Goal: Check status: Check status

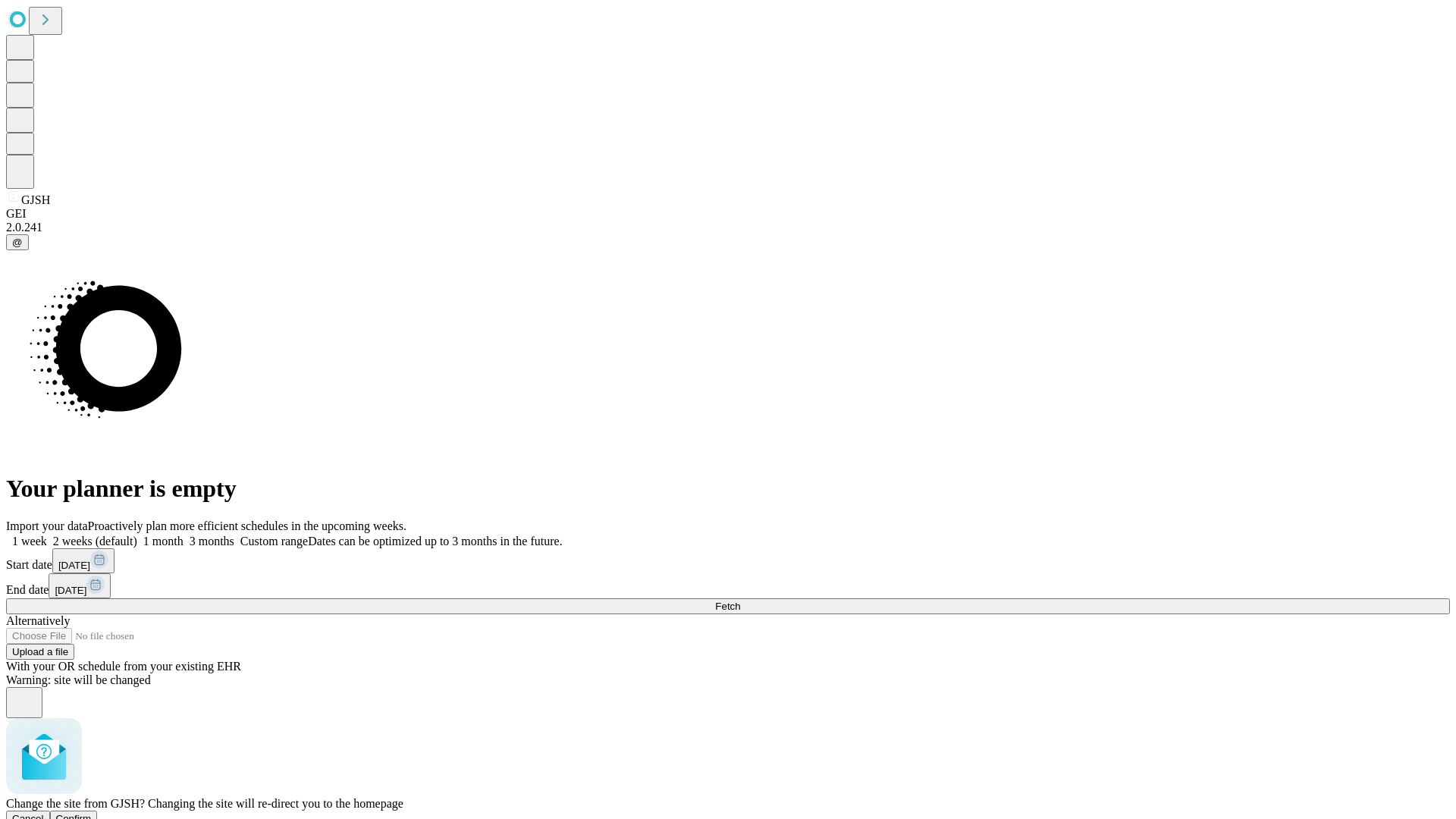
click at [92, 813] on span "Confirm" at bounding box center [74, 818] width 36 height 11
click at [137, 535] on label "2 weeks (default)" at bounding box center [92, 541] width 90 height 13
click at [740, 600] on span "Fetch" at bounding box center [727, 606] width 25 height 11
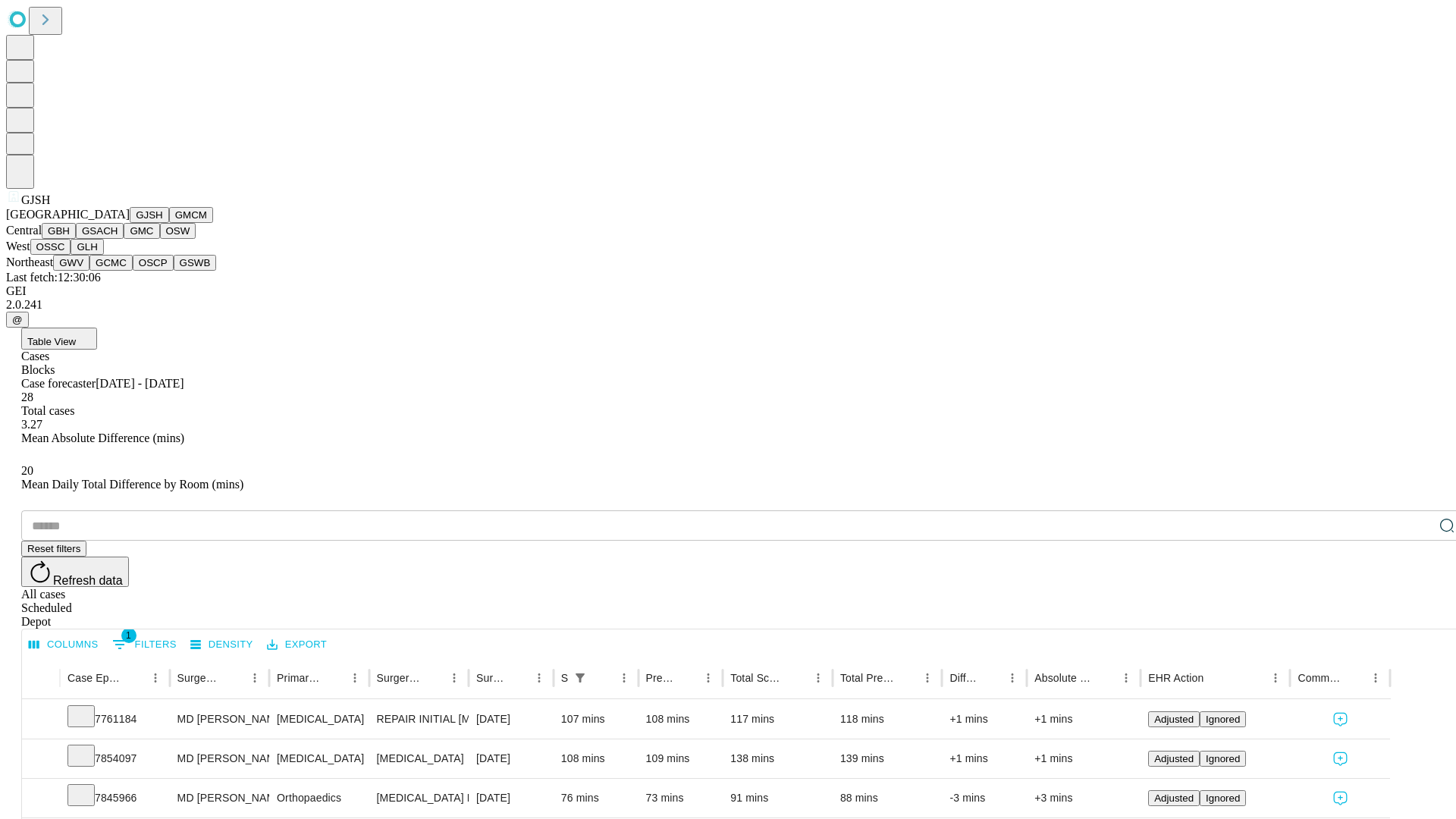
click at [169, 223] on button "GMCM" at bounding box center [191, 214] width 44 height 16
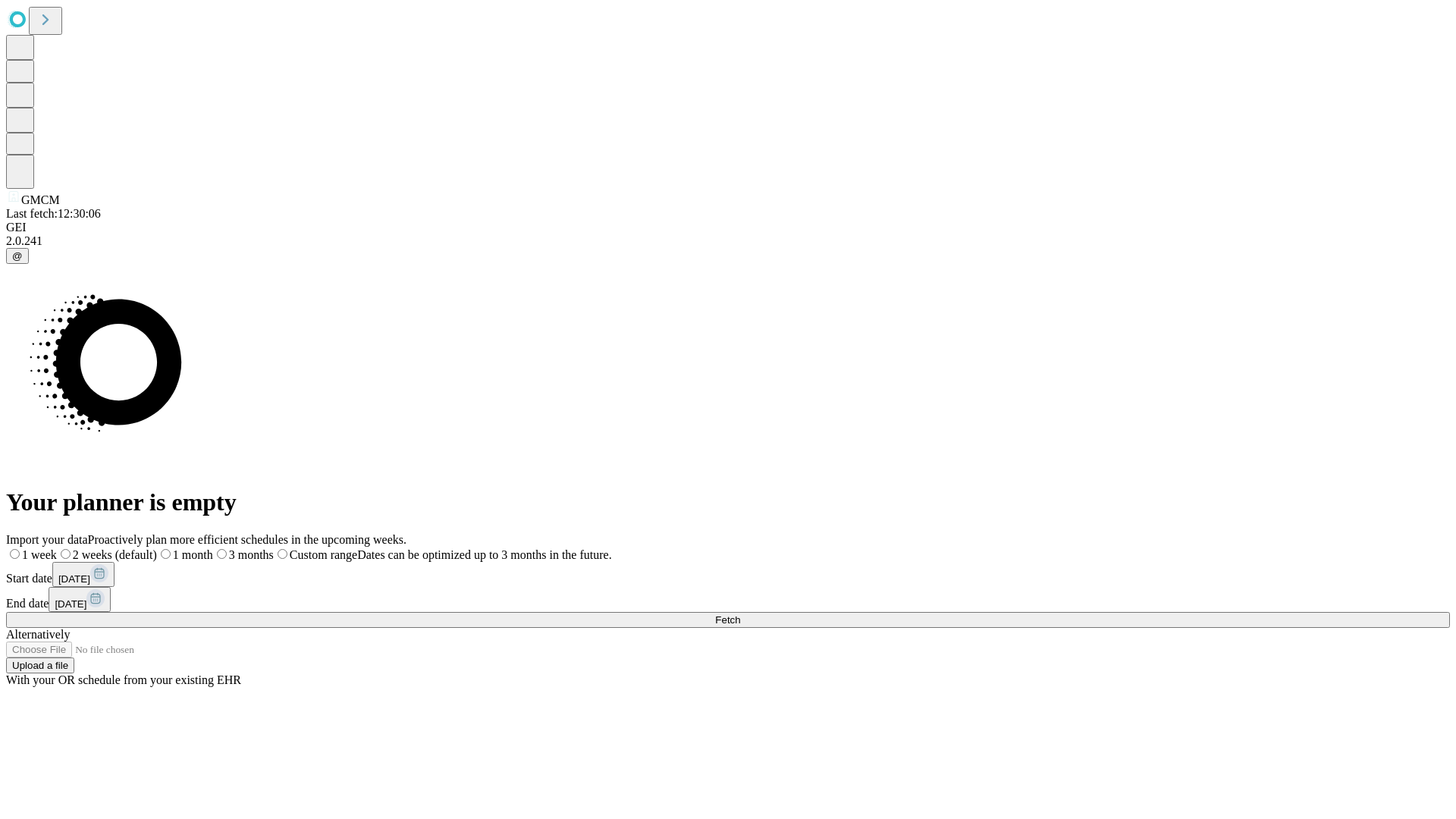
click at [157, 549] on label "2 weeks (default)" at bounding box center [107, 555] width 100 height 13
click at [740, 614] on span "Fetch" at bounding box center [727, 619] width 25 height 11
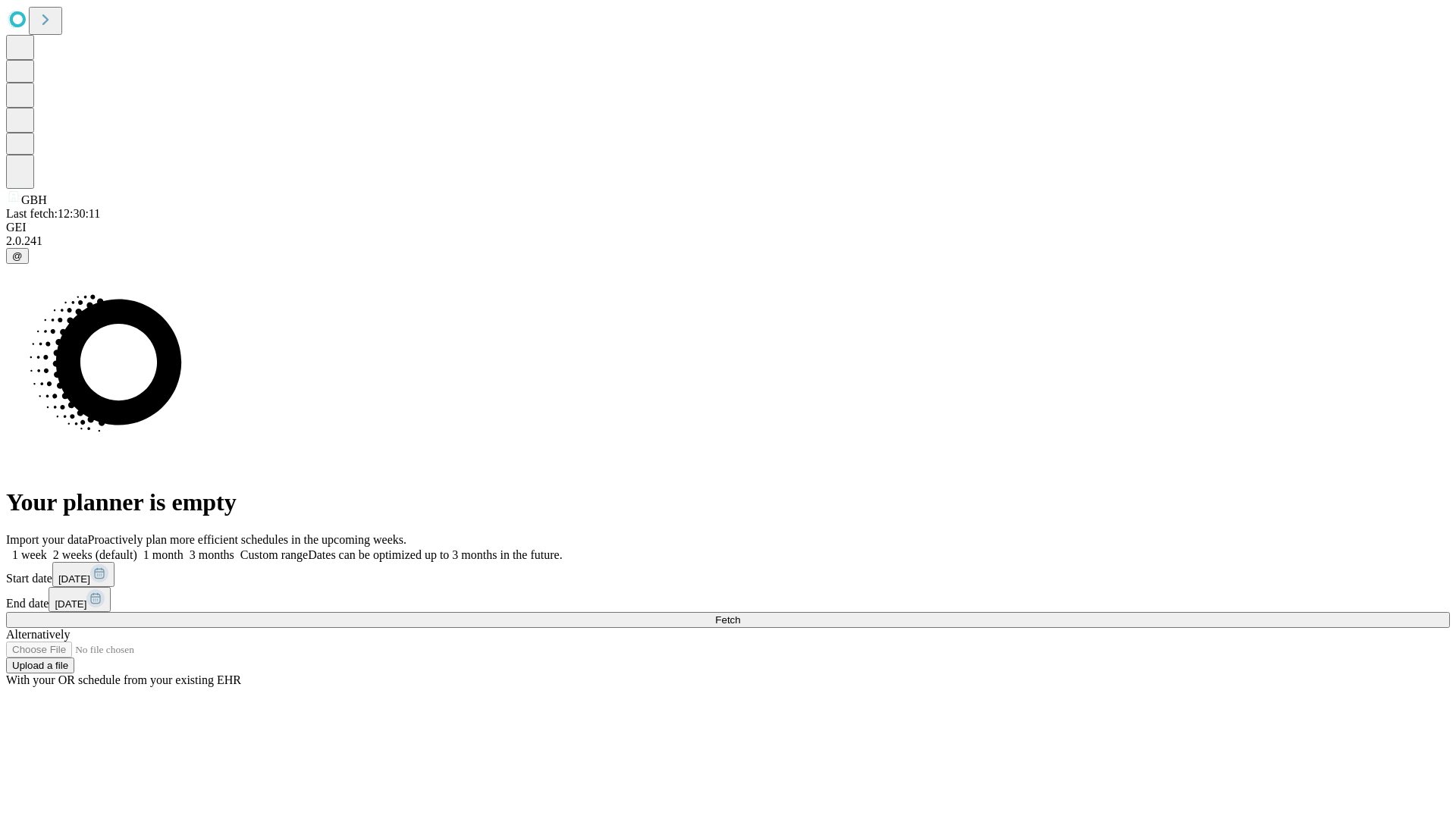
click at [137, 549] on label "2 weeks (default)" at bounding box center [92, 555] width 90 height 13
click at [740, 614] on span "Fetch" at bounding box center [727, 619] width 25 height 11
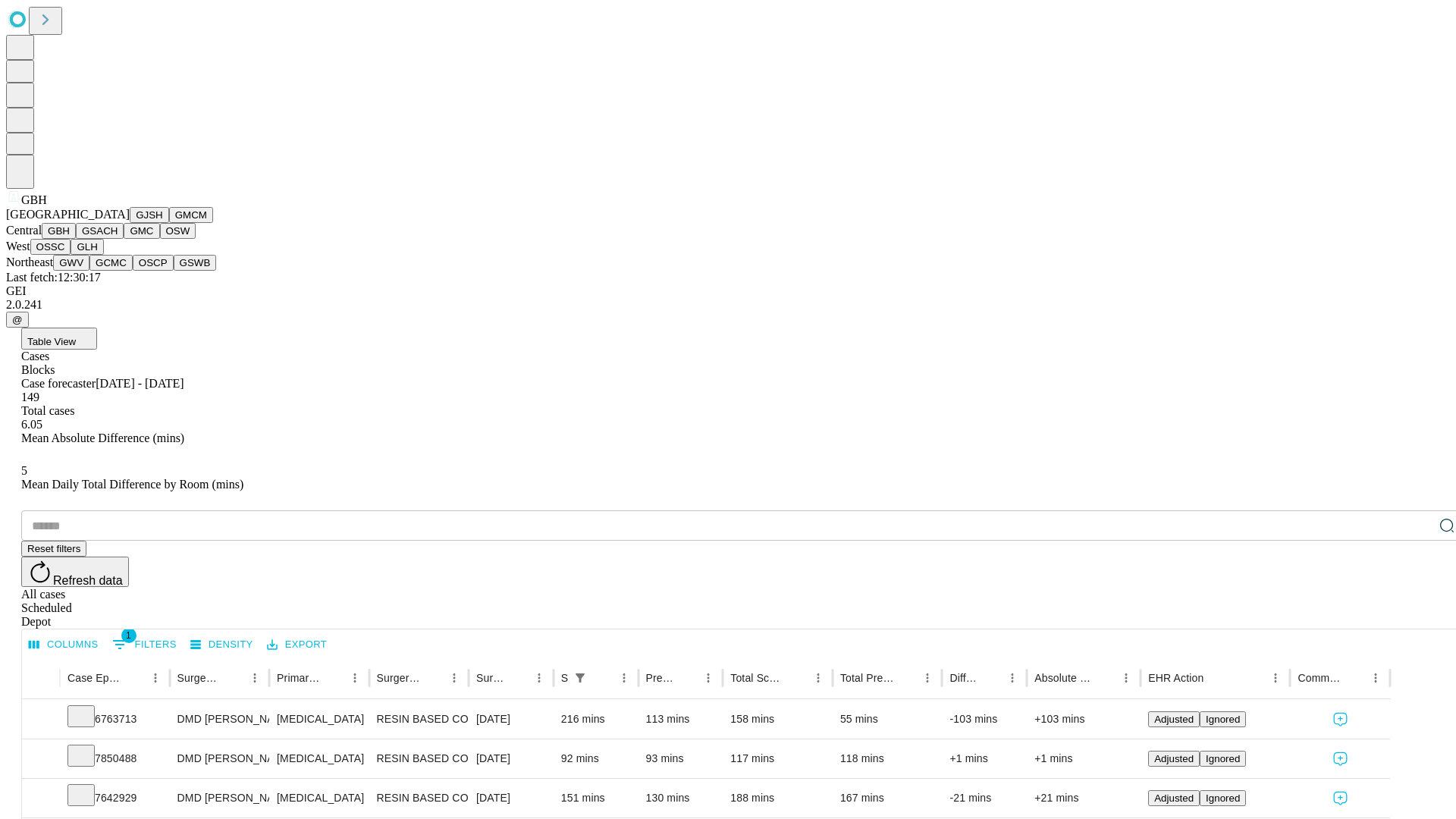
click at [117, 239] on button "GSACH" at bounding box center [100, 230] width 48 height 16
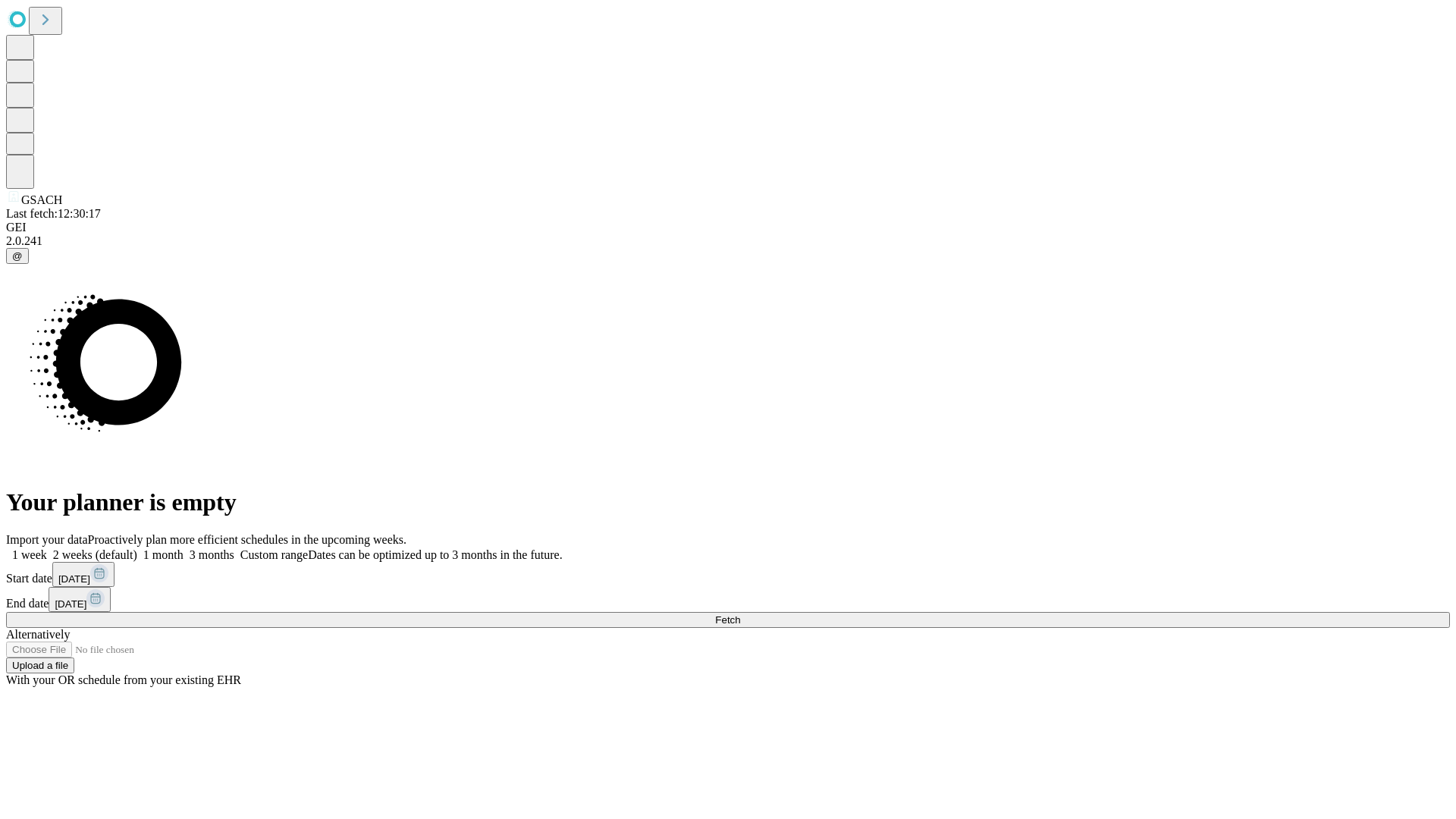
click at [137, 549] on label "2 weeks (default)" at bounding box center [92, 555] width 90 height 13
click at [740, 614] on span "Fetch" at bounding box center [727, 619] width 25 height 11
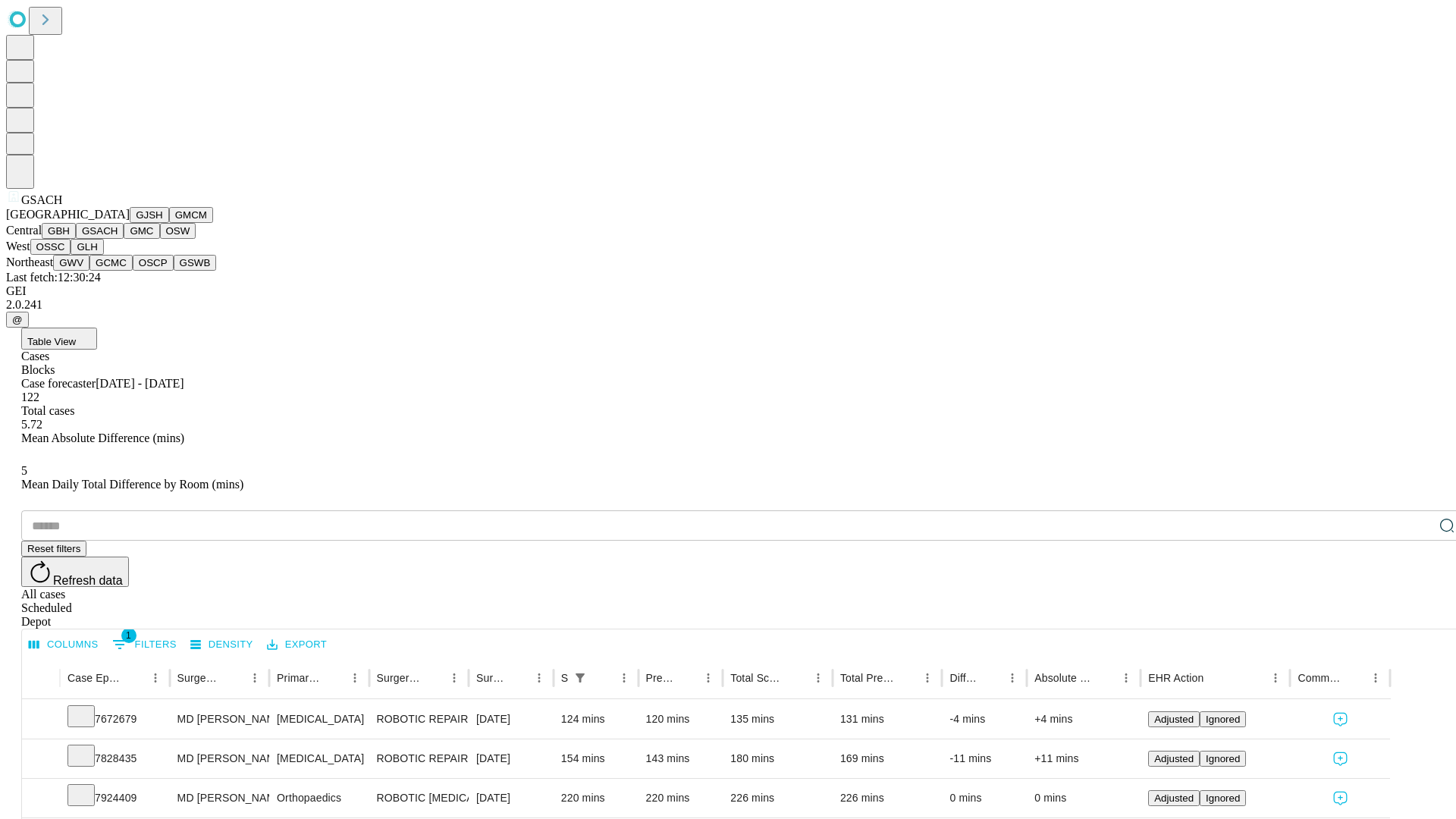
click at [123, 239] on button "GMC" at bounding box center [141, 230] width 36 height 16
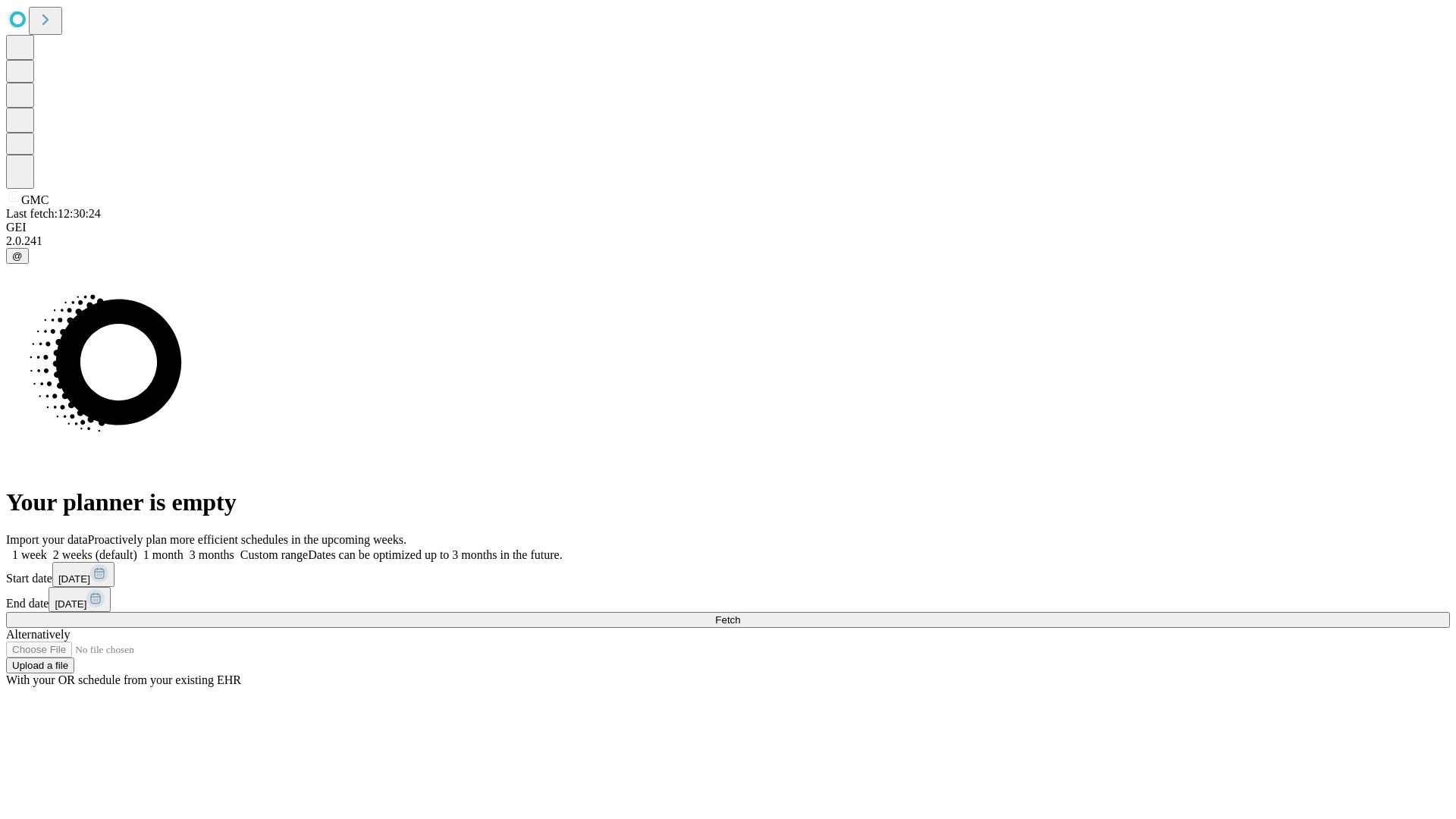
click at [137, 549] on label "2 weeks (default)" at bounding box center [92, 555] width 90 height 13
click at [740, 614] on span "Fetch" at bounding box center [727, 619] width 25 height 11
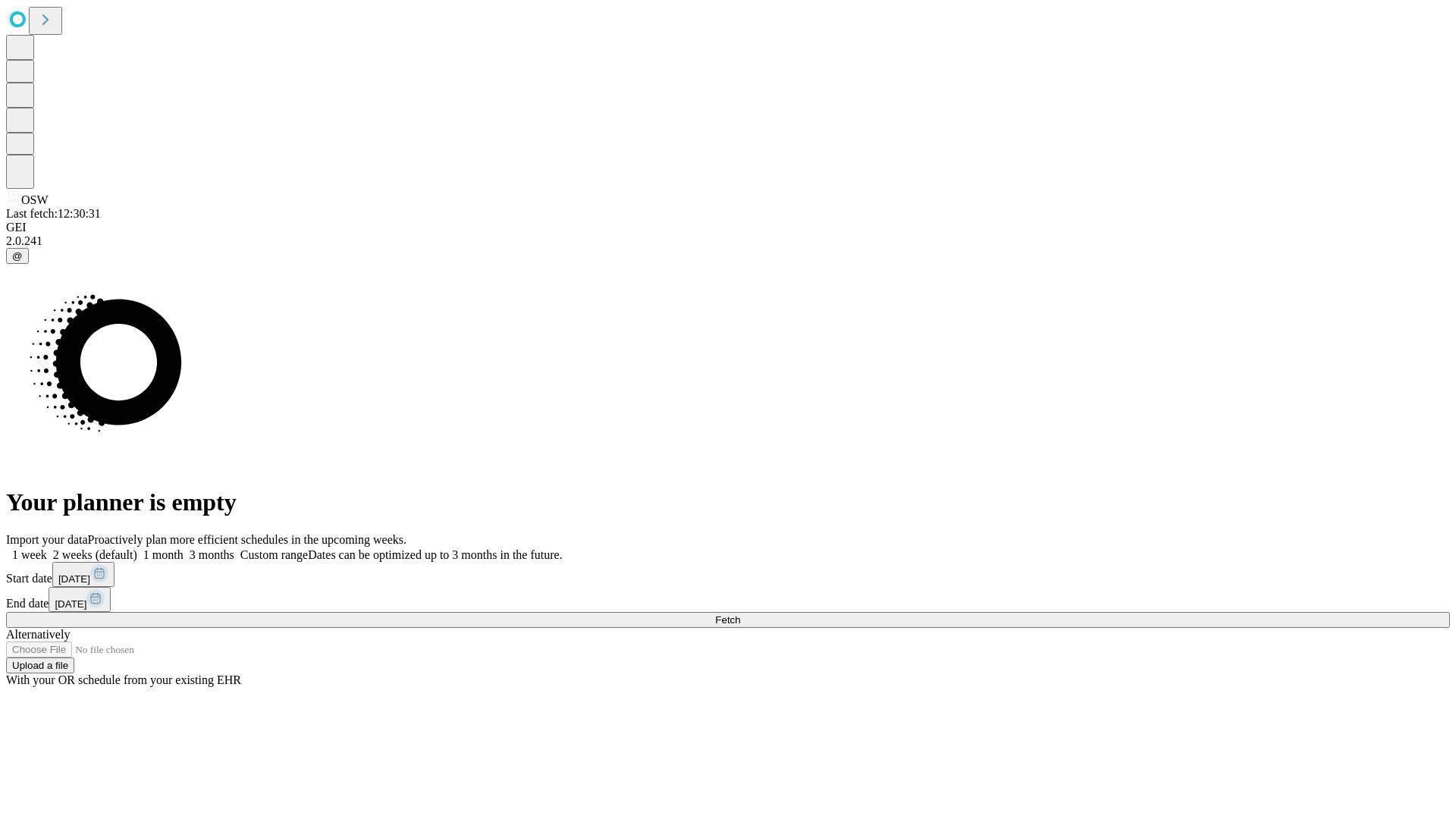
click at [137, 549] on label "2 weeks (default)" at bounding box center [92, 555] width 90 height 13
click at [740, 614] on span "Fetch" at bounding box center [727, 619] width 25 height 11
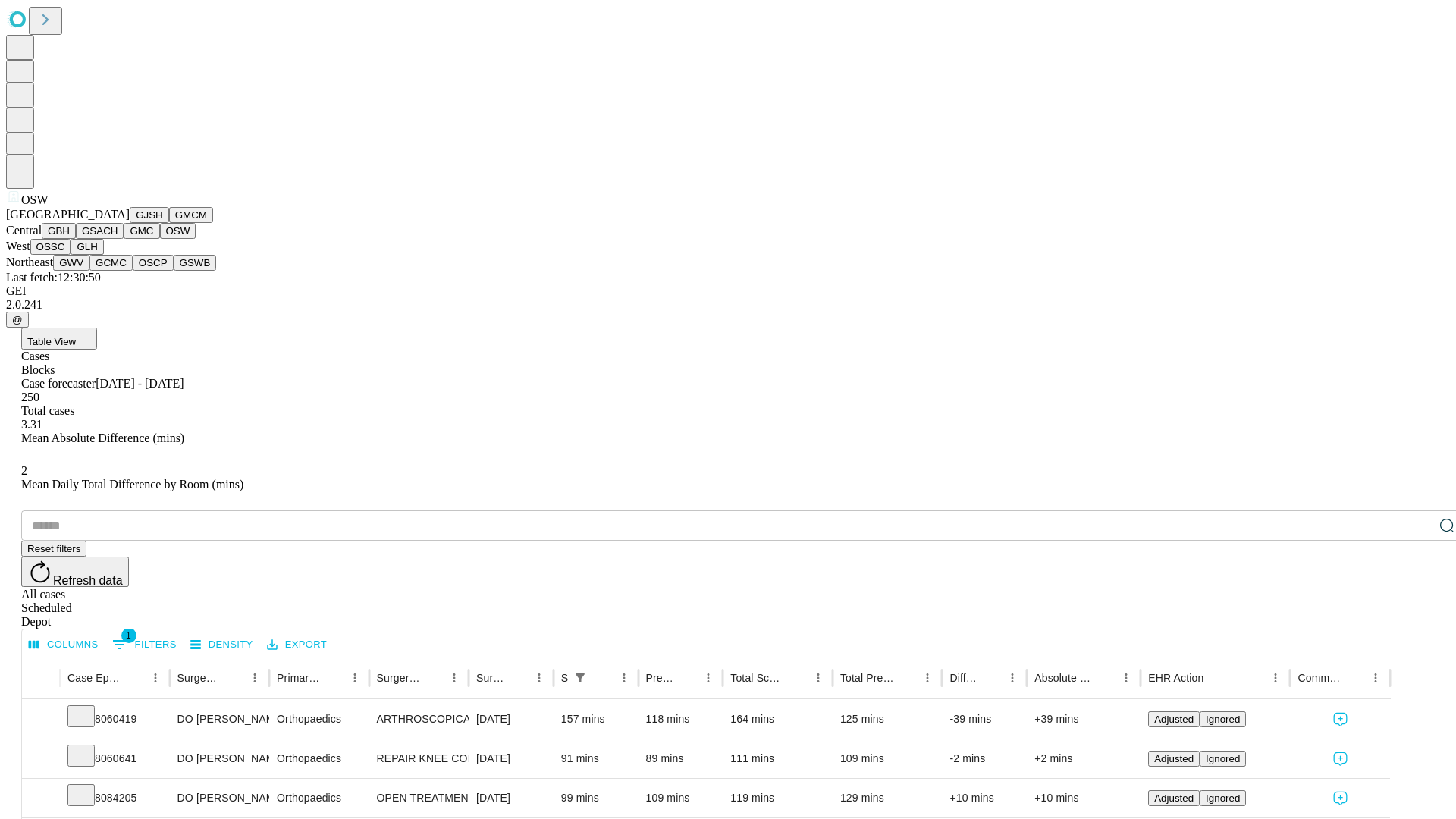
click at [71, 255] on button "OSSC" at bounding box center [51, 247] width 41 height 16
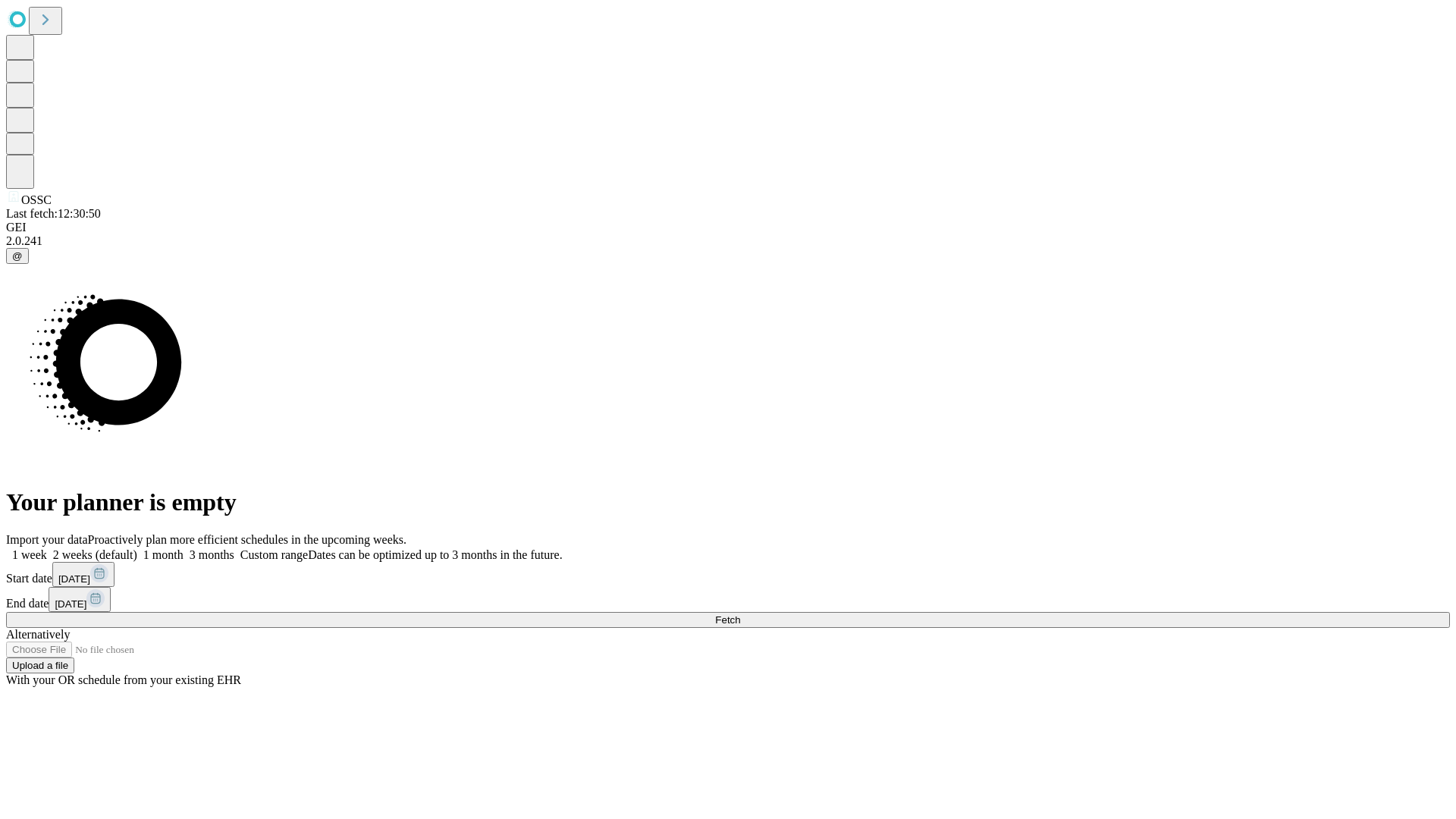
click at [137, 549] on label "2 weeks (default)" at bounding box center [92, 555] width 90 height 13
click at [740, 614] on span "Fetch" at bounding box center [727, 619] width 25 height 11
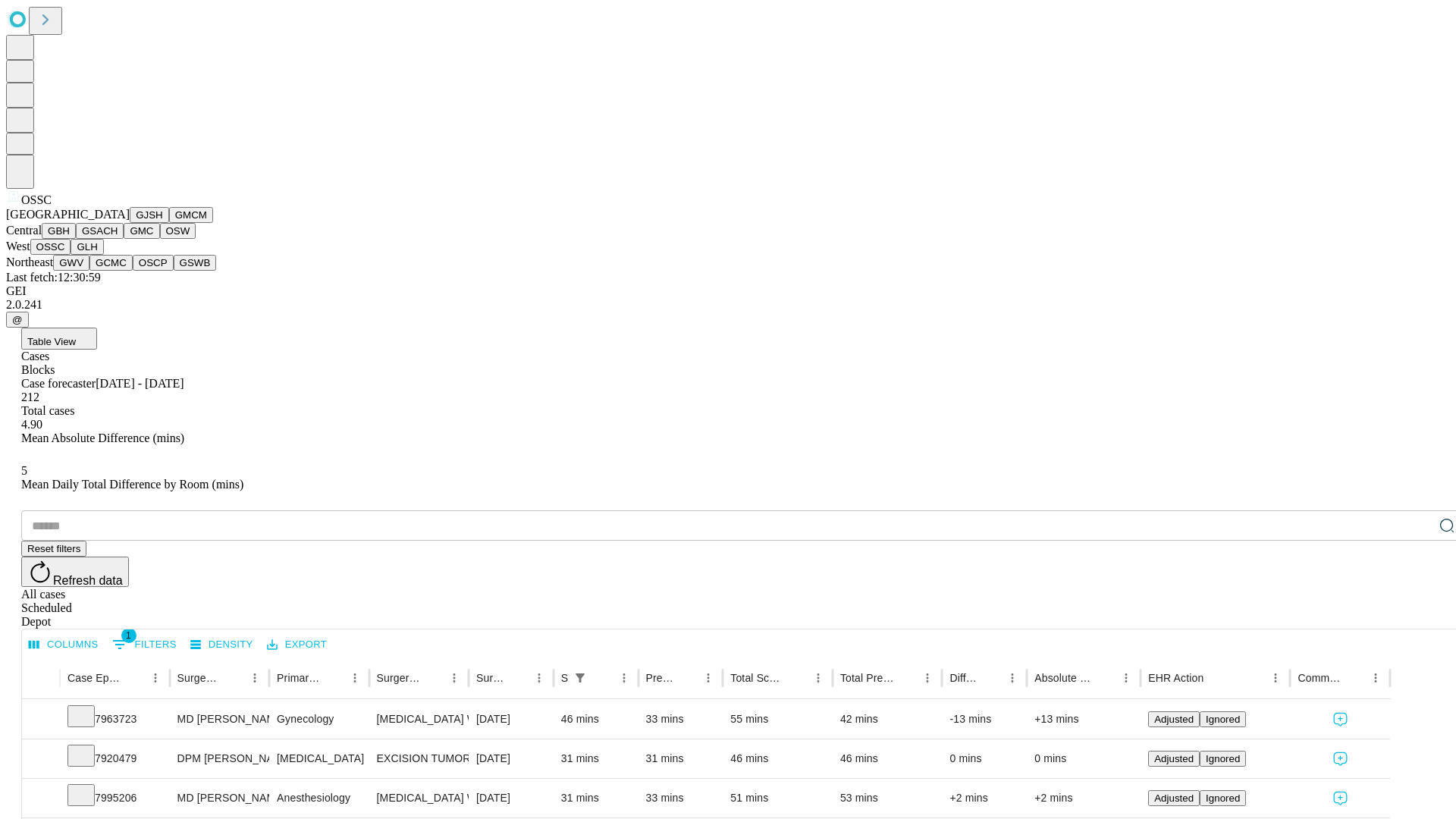
click at [103, 255] on button "GLH" at bounding box center [87, 247] width 32 height 16
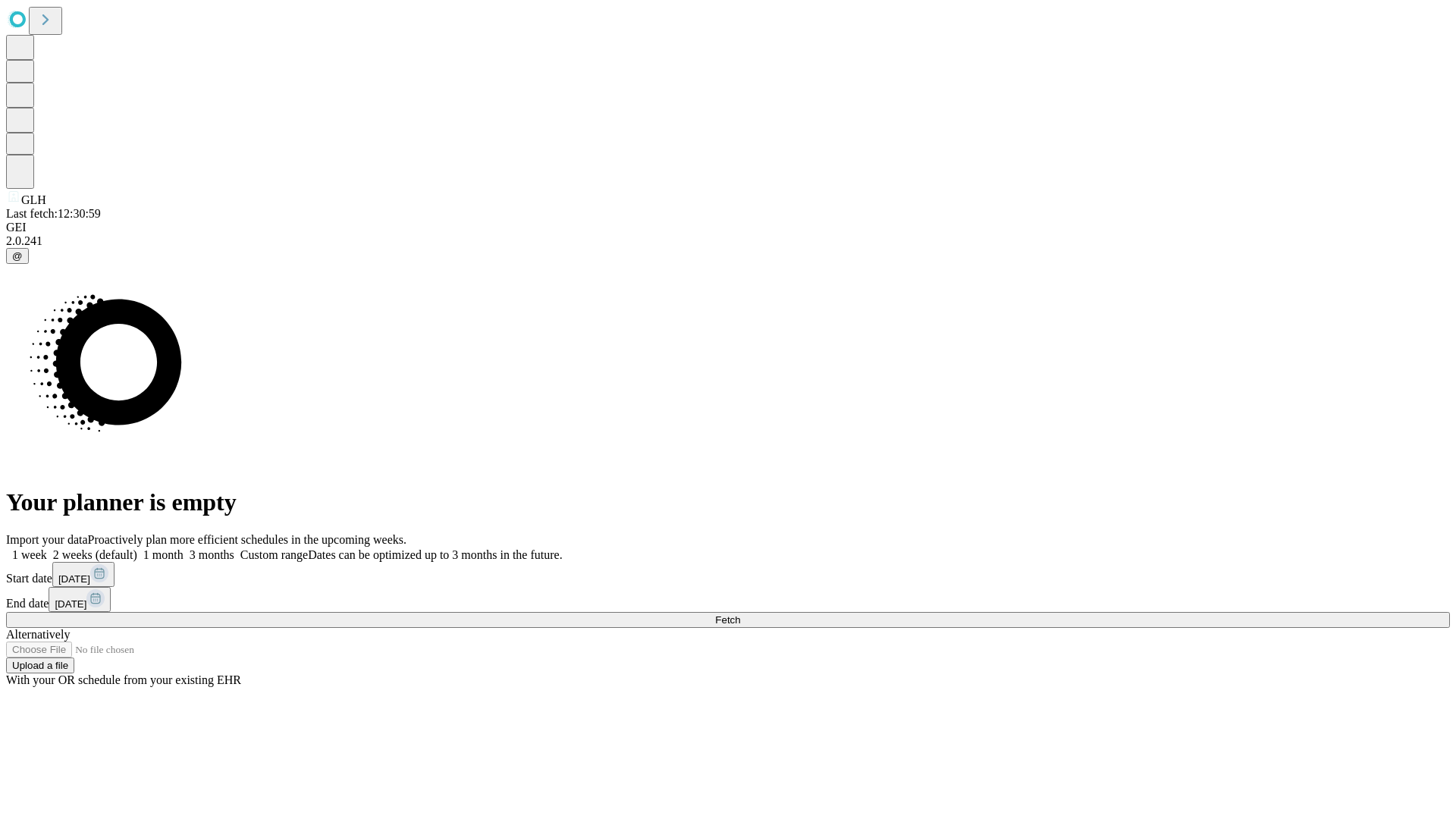
click at [137, 549] on label "2 weeks (default)" at bounding box center [92, 555] width 90 height 13
click at [740, 614] on span "Fetch" at bounding box center [727, 619] width 25 height 11
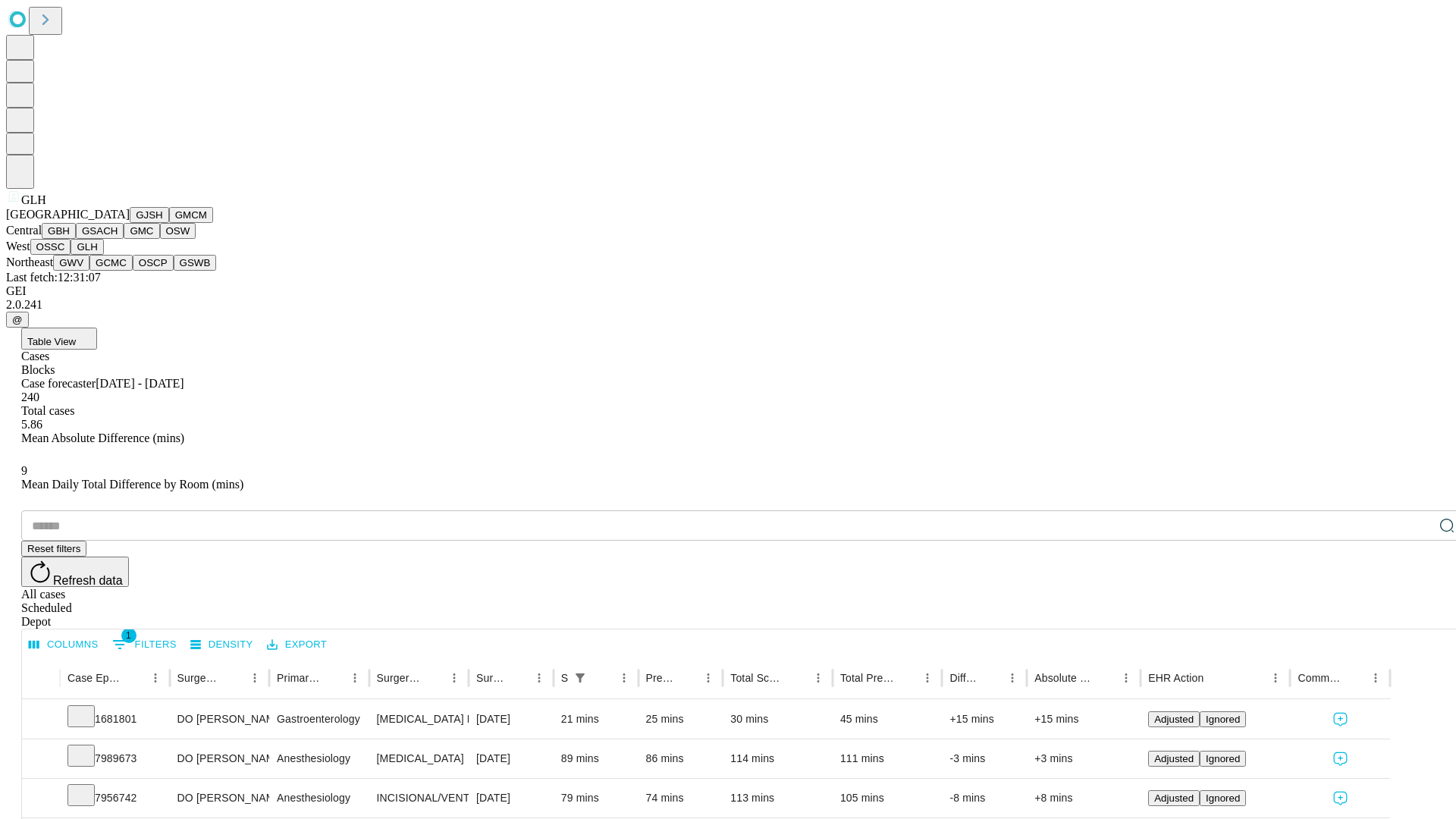
click at [89, 270] on button "GWV" at bounding box center [71, 263] width 37 height 16
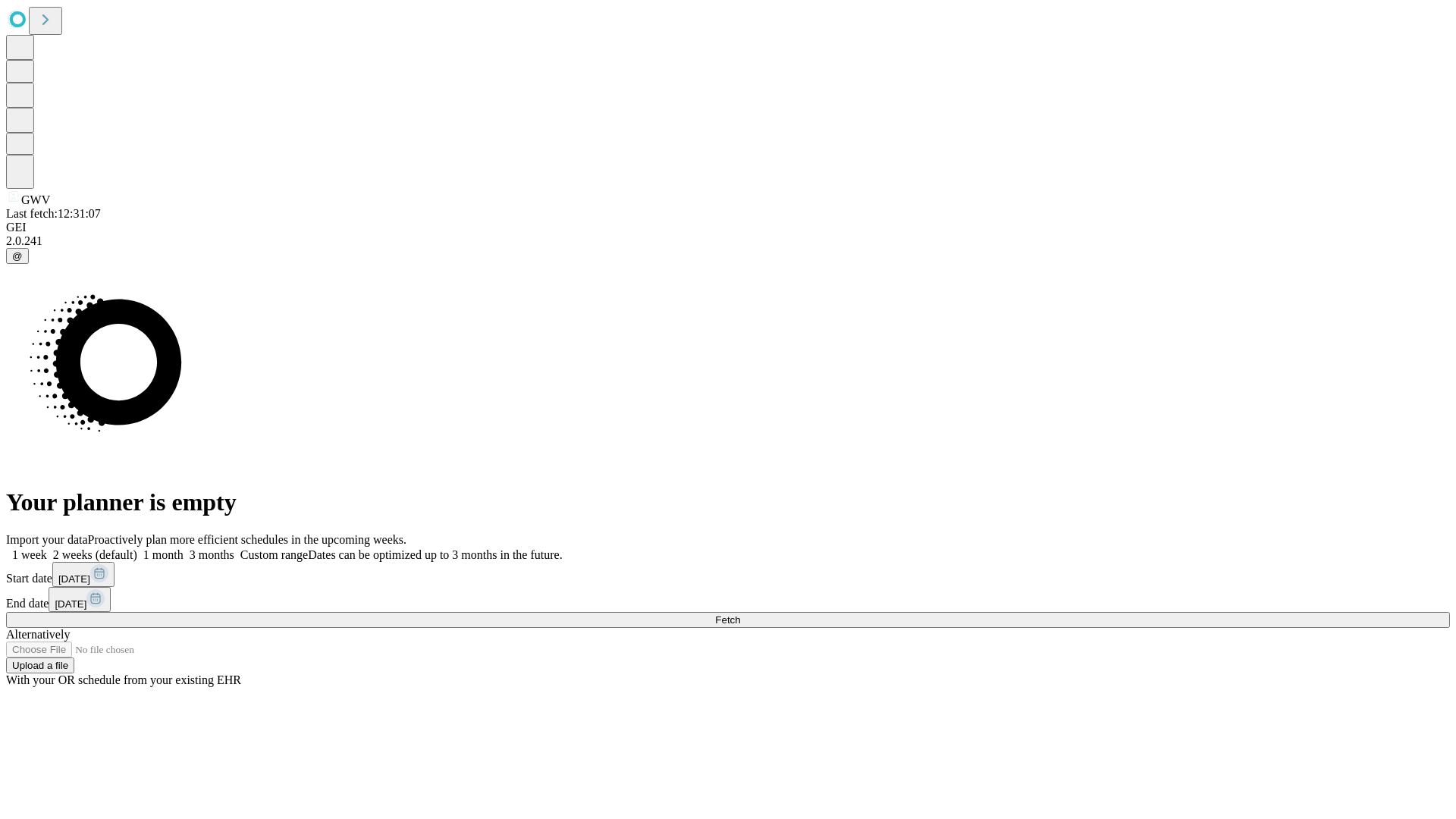
click at [137, 549] on label "2 weeks (default)" at bounding box center [92, 555] width 90 height 13
click at [740, 614] on span "Fetch" at bounding box center [727, 619] width 25 height 11
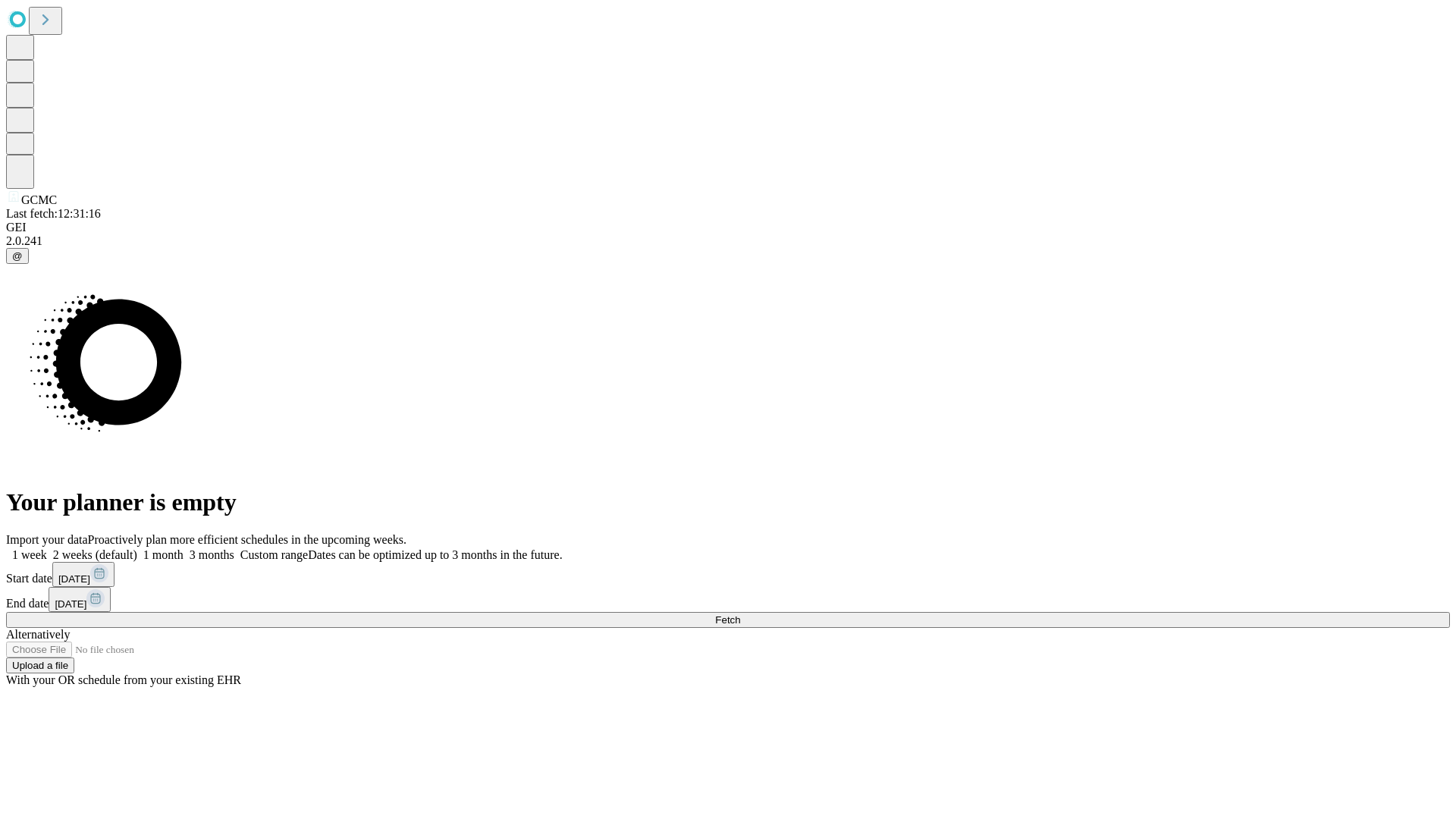
click at [137, 549] on label "2 weeks (default)" at bounding box center [92, 555] width 90 height 13
click at [740, 614] on span "Fetch" at bounding box center [727, 619] width 25 height 11
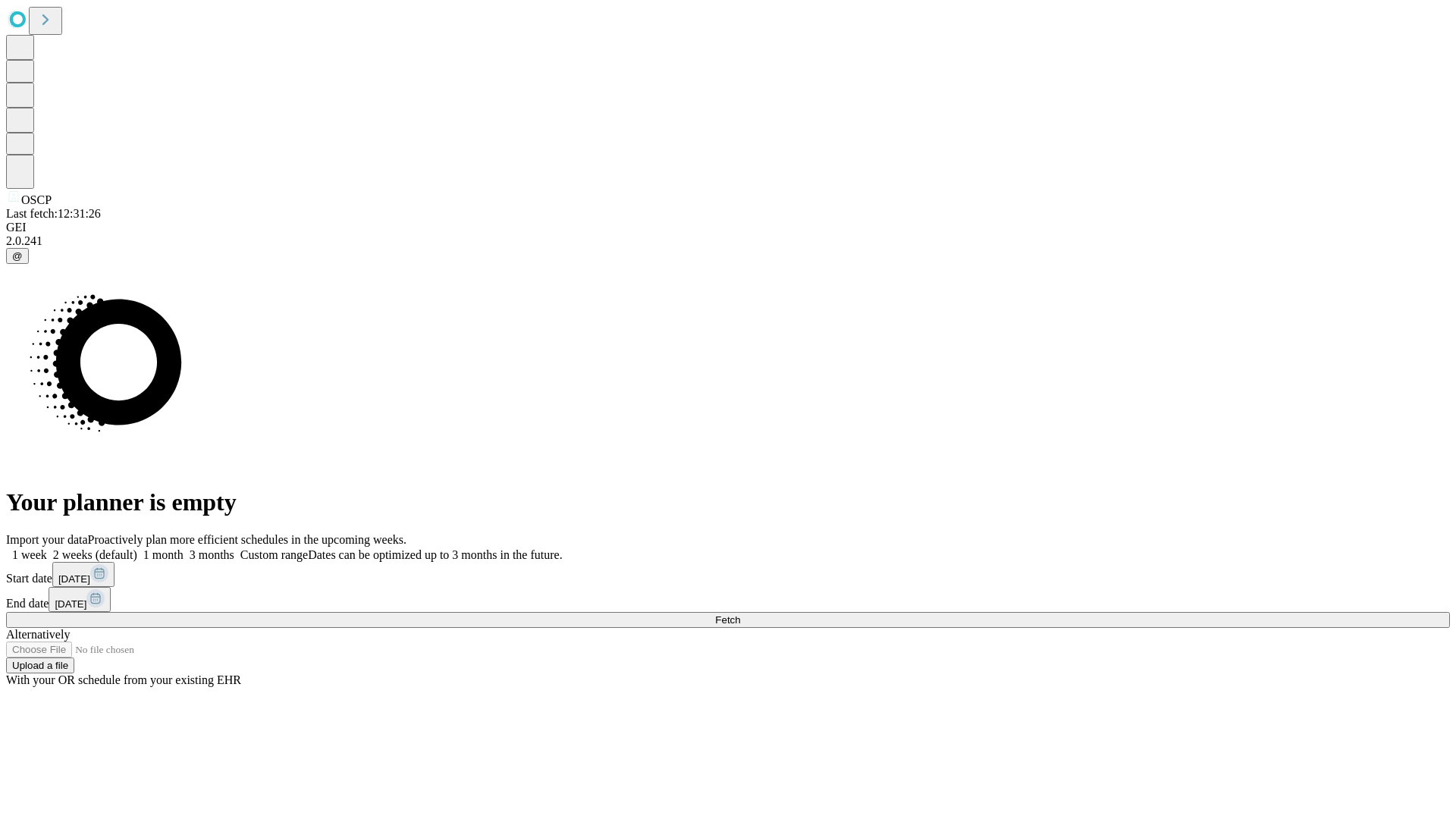
click at [740, 614] on span "Fetch" at bounding box center [727, 619] width 25 height 11
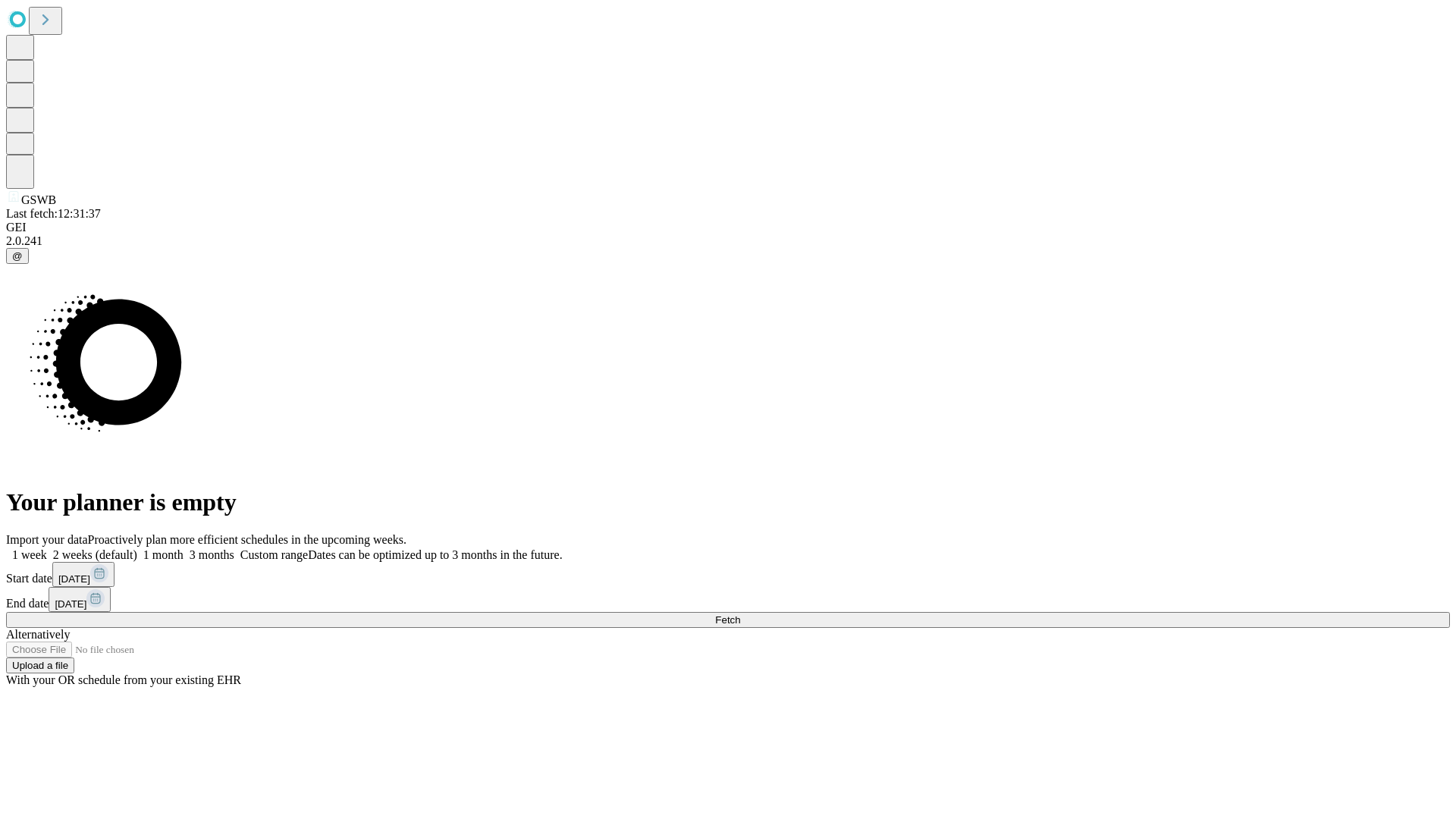
click at [137, 549] on label "2 weeks (default)" at bounding box center [92, 555] width 90 height 13
click at [740, 614] on span "Fetch" at bounding box center [727, 619] width 25 height 11
